Goal: Information Seeking & Learning: Learn about a topic

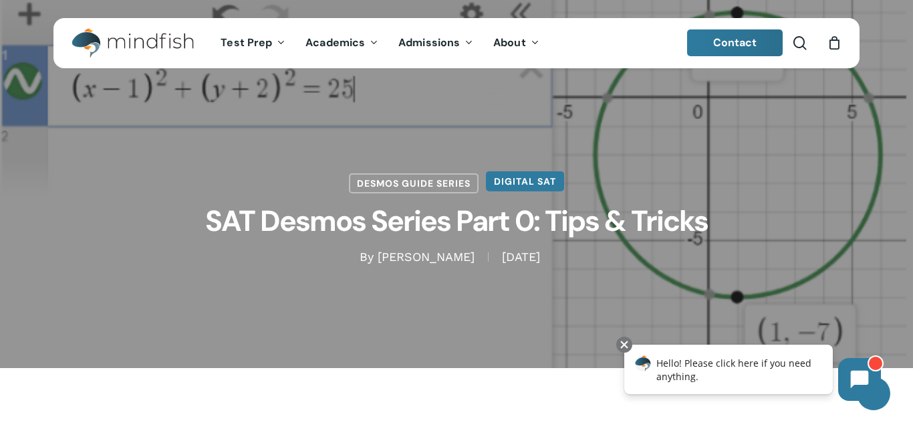
click at [550, 190] on link "Digital SAT" at bounding box center [525, 181] width 78 height 20
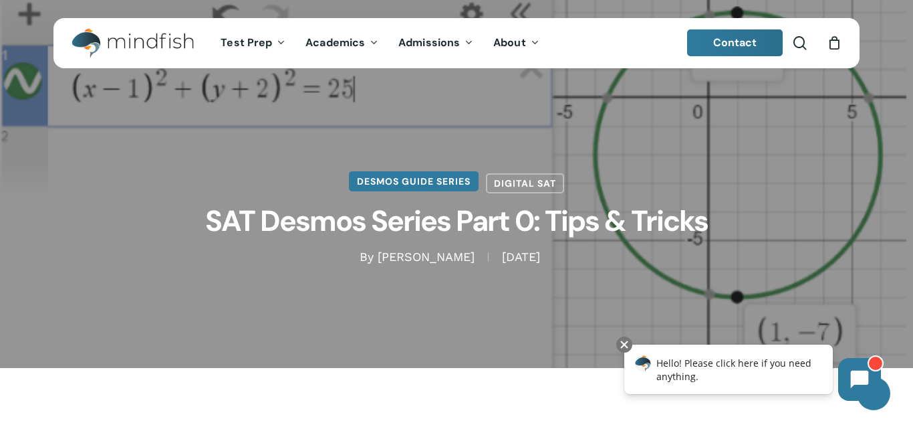
click at [447, 181] on link "Desmos Guide Series" at bounding box center [414, 181] width 130 height 20
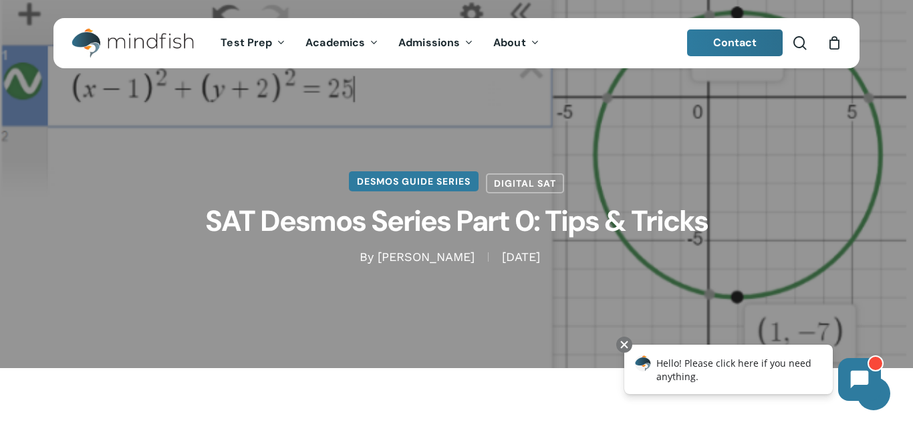
click at [447, 181] on link "Desmos Guide Series" at bounding box center [414, 181] width 130 height 20
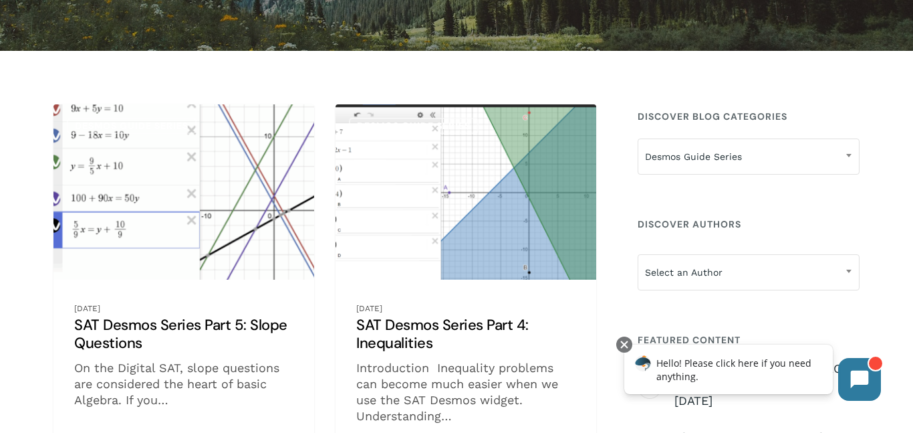
scroll to position [214, 0]
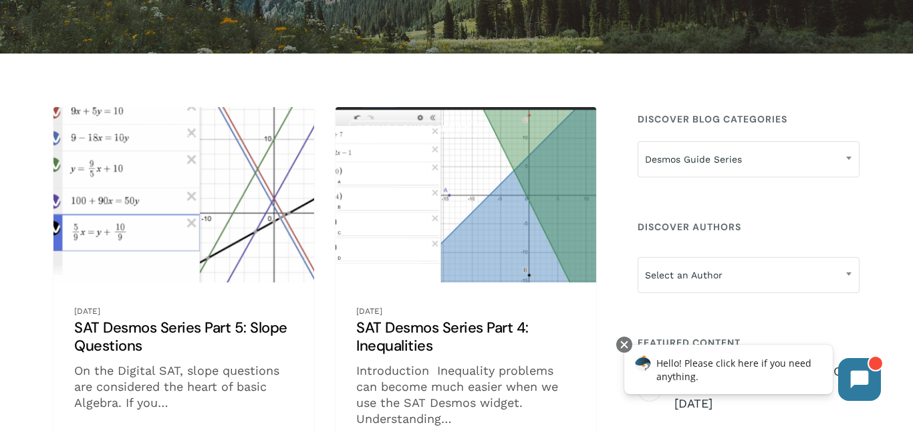
click at [102, 346] on link "SAT Desmos Series Part 5: Slope Questions" at bounding box center [183, 293] width 261 height 372
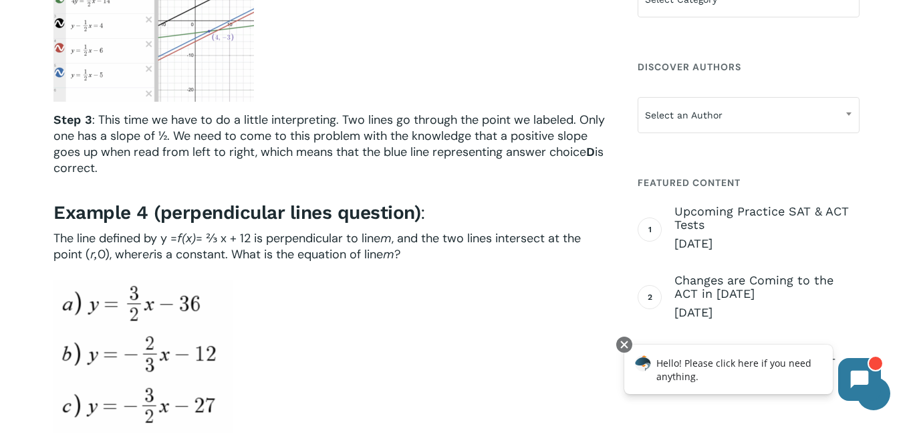
scroll to position [2995, 0]
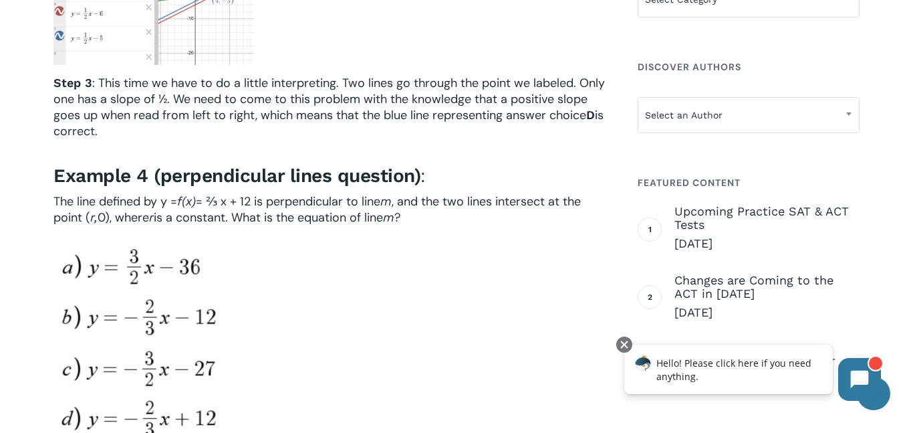
click at [437, 186] on h4 "Example 4 (perpendicular lines question) :" at bounding box center [329, 176] width 552 height 24
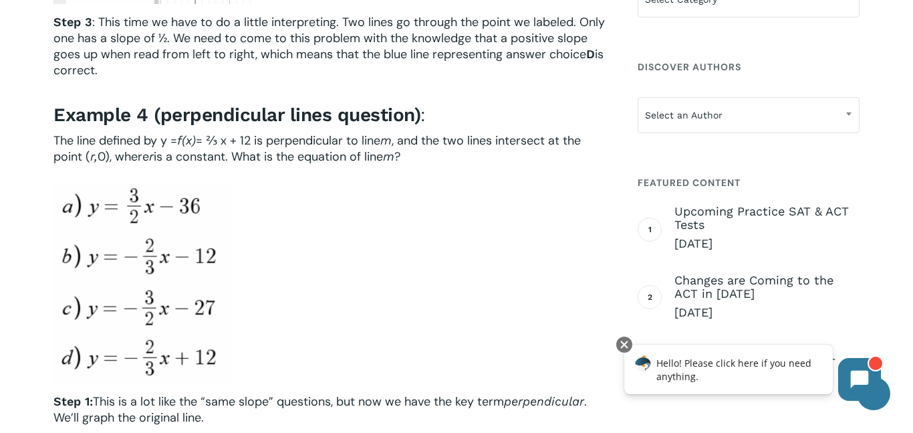
scroll to position [3075, 0]
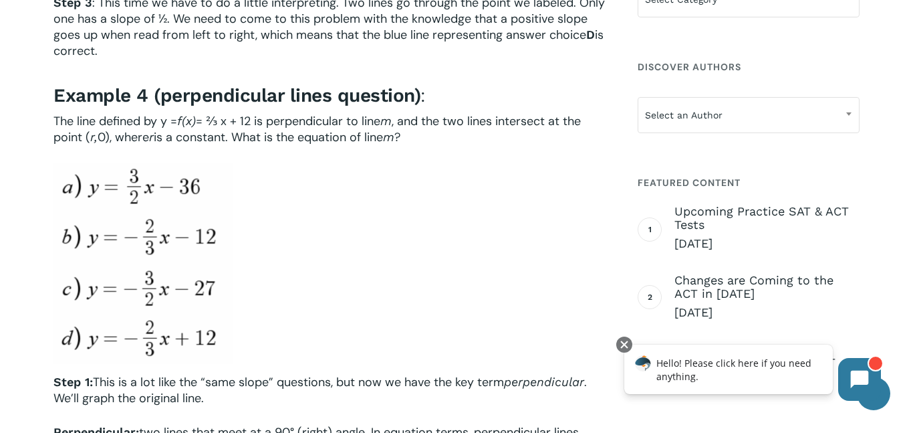
click at [418, 37] on span ": This time we have to do a little interpreting. Two lines go through the point…" at bounding box center [329, 19] width 552 height 48
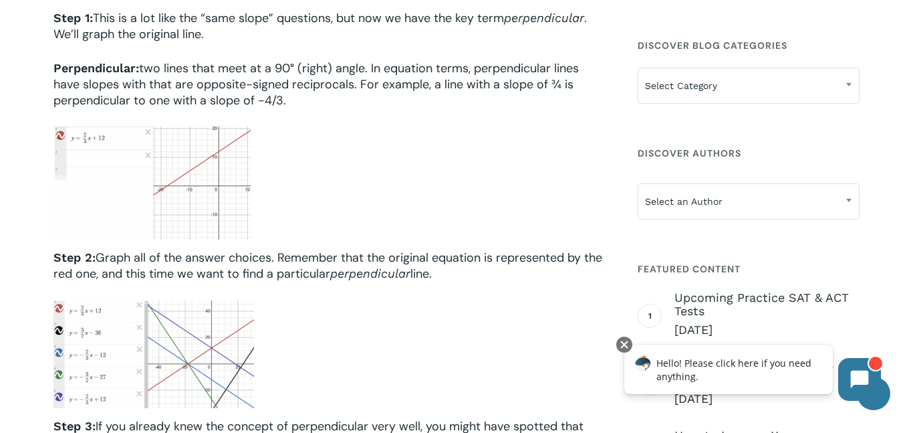
scroll to position [3370, 0]
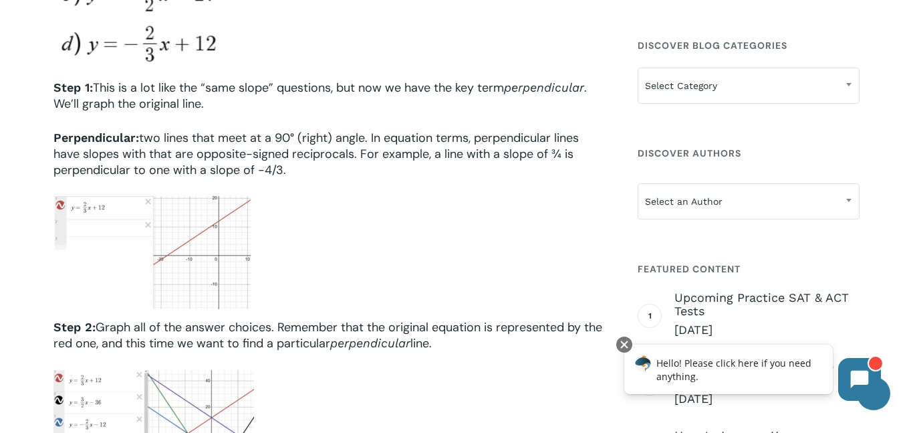
click at [398, 275] on div at bounding box center [329, 252] width 552 height 113
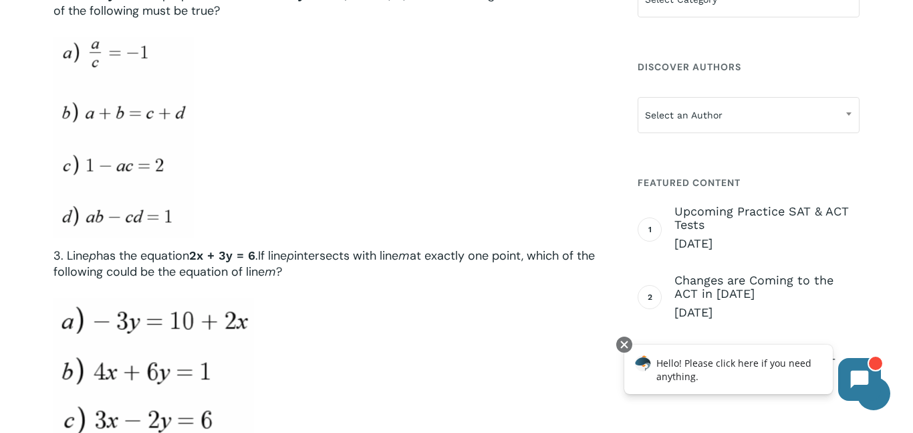
scroll to position [4199, 0]
